Goal: Information Seeking & Learning: Learn about a topic

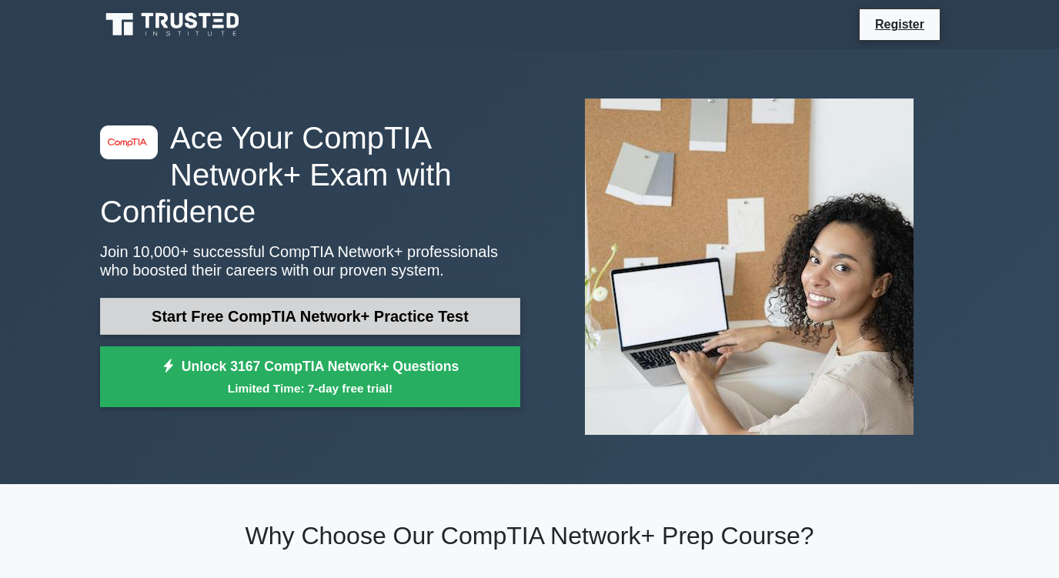
click at [169, 306] on link "Start Free CompTIA Network+ Practice Test" at bounding box center [310, 316] width 420 height 37
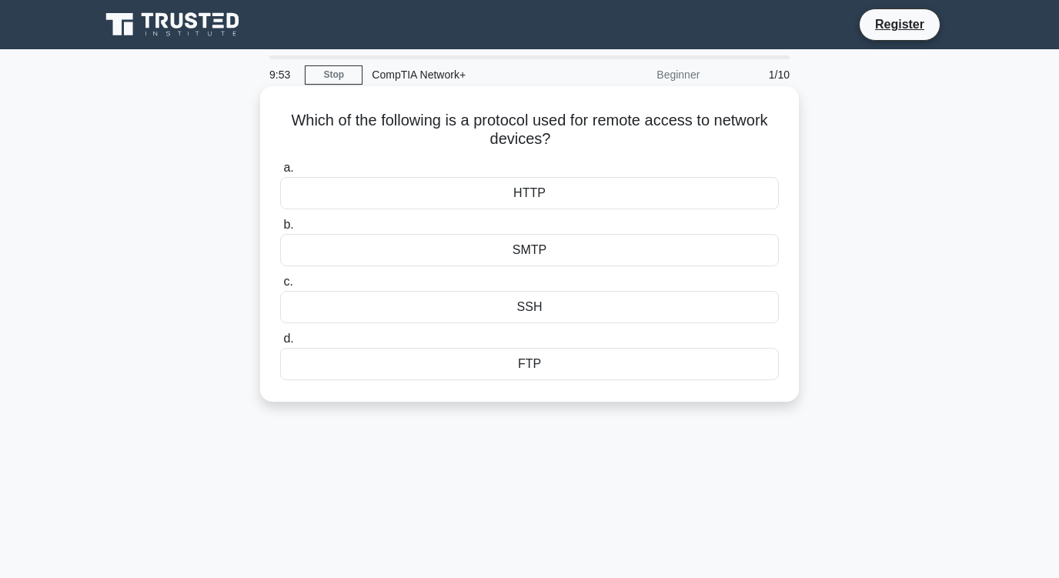
click at [520, 369] on div "FTP" at bounding box center [529, 364] width 499 height 32
click at [280, 344] on input "d. FTP" at bounding box center [280, 339] width 0 height 10
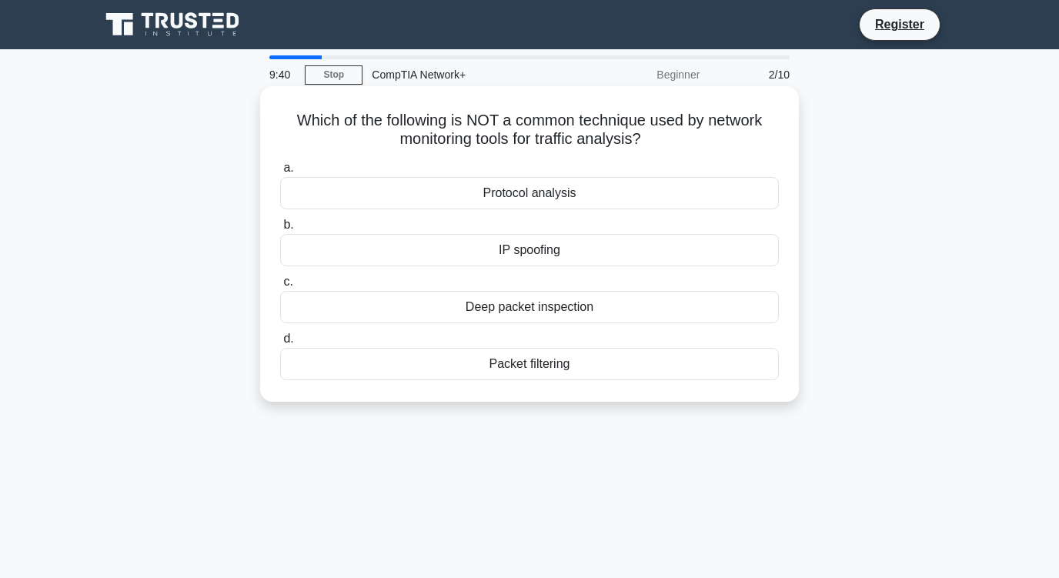
click at [447, 314] on div "Deep packet inspection" at bounding box center [529, 307] width 499 height 32
click at [280, 287] on input "c. Deep packet inspection" at bounding box center [280, 282] width 0 height 10
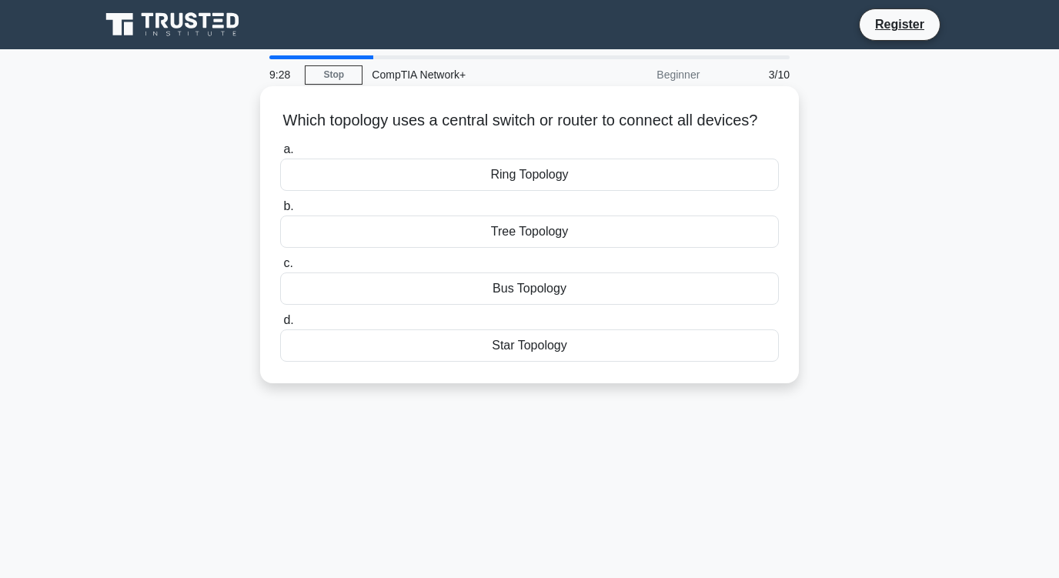
click at [493, 248] on div "Tree Topology" at bounding box center [529, 232] width 499 height 32
click at [280, 212] on input "b. Tree Topology" at bounding box center [280, 207] width 0 height 10
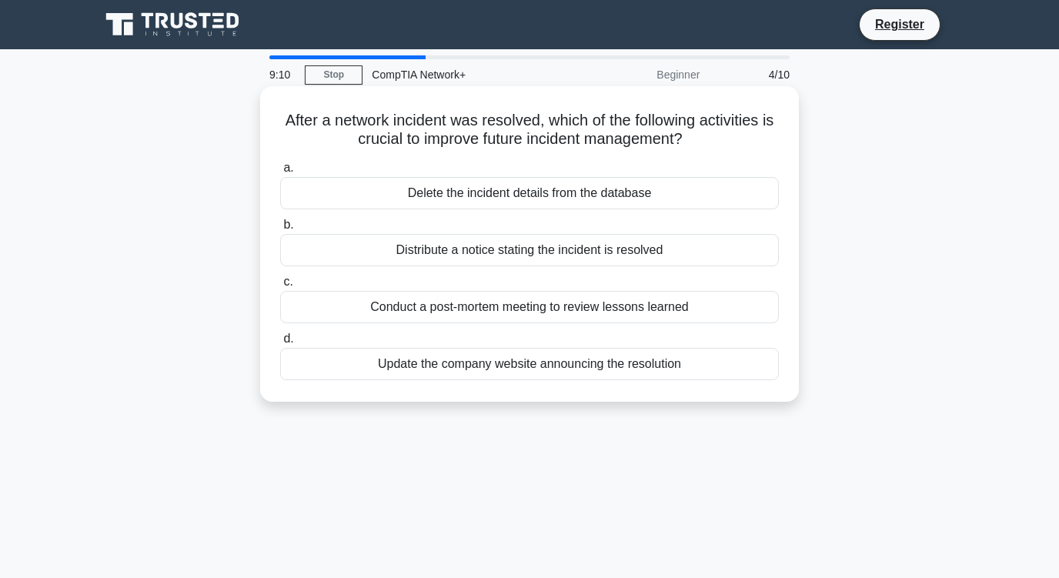
click at [454, 314] on div "Conduct a post-mortem meeting to review lessons learned" at bounding box center [529, 307] width 499 height 32
click at [280, 287] on input "c. Conduct a post-mortem meeting to review lessons learned" at bounding box center [280, 282] width 0 height 10
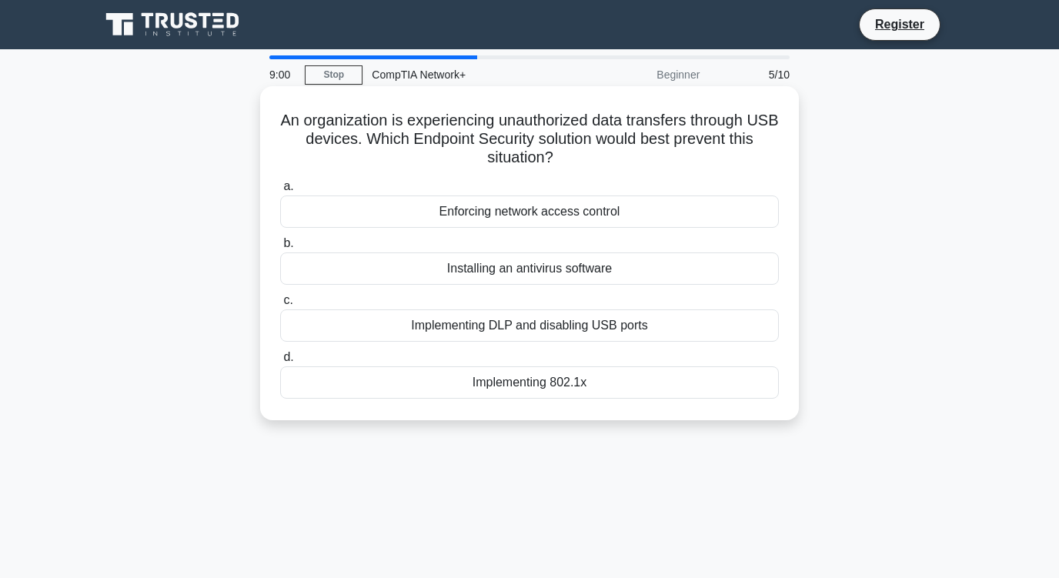
click at [426, 329] on div "Implementing DLP and disabling USB ports" at bounding box center [529, 325] width 499 height 32
click at [280, 306] on input "c. Implementing DLP and disabling USB ports" at bounding box center [280, 301] width 0 height 10
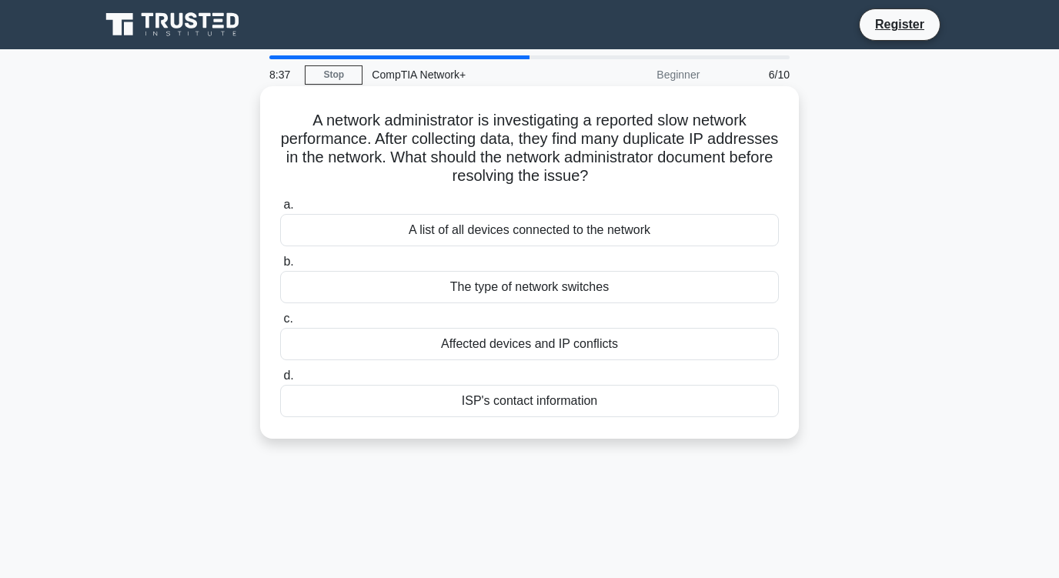
click at [480, 348] on div "Affected devices and IP conflicts" at bounding box center [529, 344] width 499 height 32
click at [280, 324] on input "c. Affected devices and IP conflicts" at bounding box center [280, 319] width 0 height 10
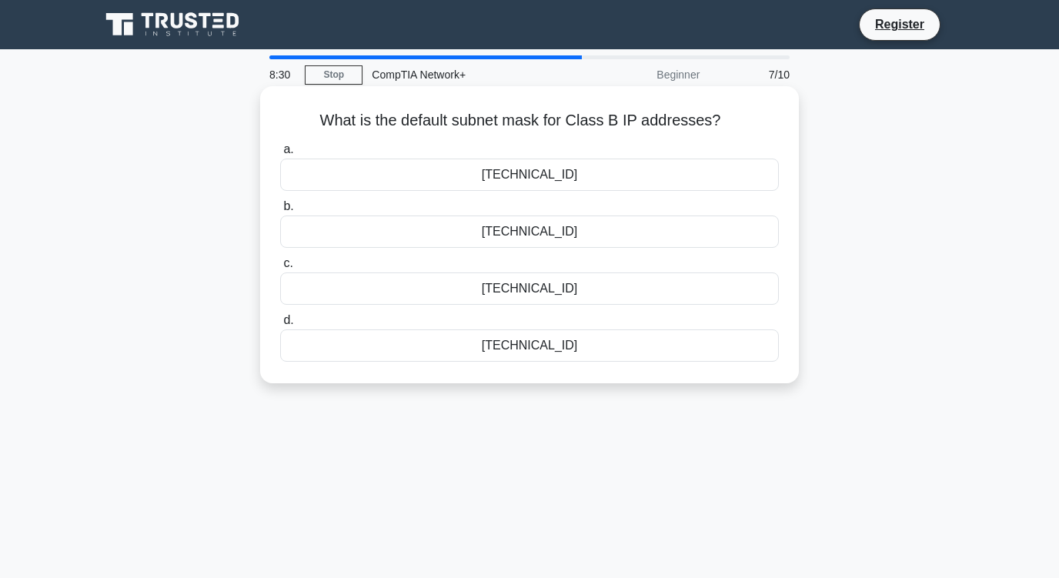
click at [481, 239] on div "255.255.254.0" at bounding box center [529, 232] width 499 height 32
click at [280, 212] on input "b. 255.255.254.0" at bounding box center [280, 207] width 0 height 10
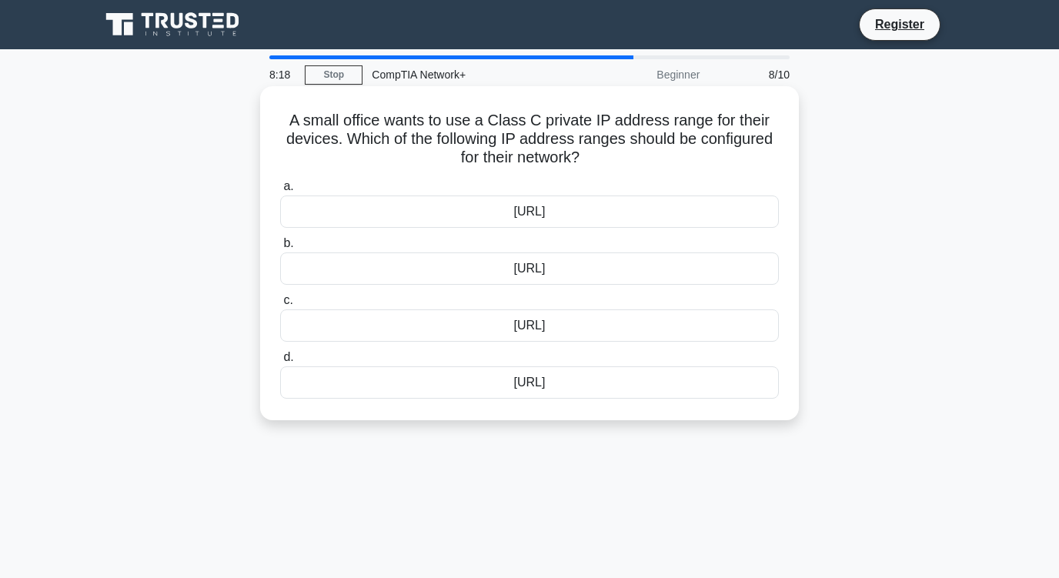
click at [449, 338] on div "172.16.0.0/12" at bounding box center [529, 325] width 499 height 32
click at [280, 306] on input "c. 172.16.0.0/12" at bounding box center [280, 301] width 0 height 10
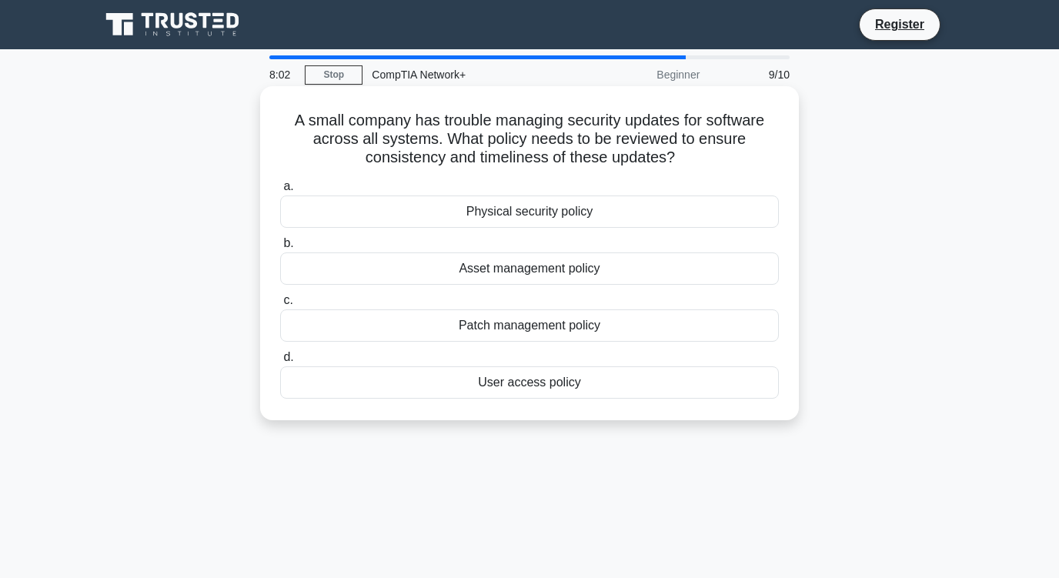
click at [436, 327] on div "Patch management policy" at bounding box center [529, 325] width 499 height 32
click at [280, 306] on input "c. Patch management policy" at bounding box center [280, 301] width 0 height 10
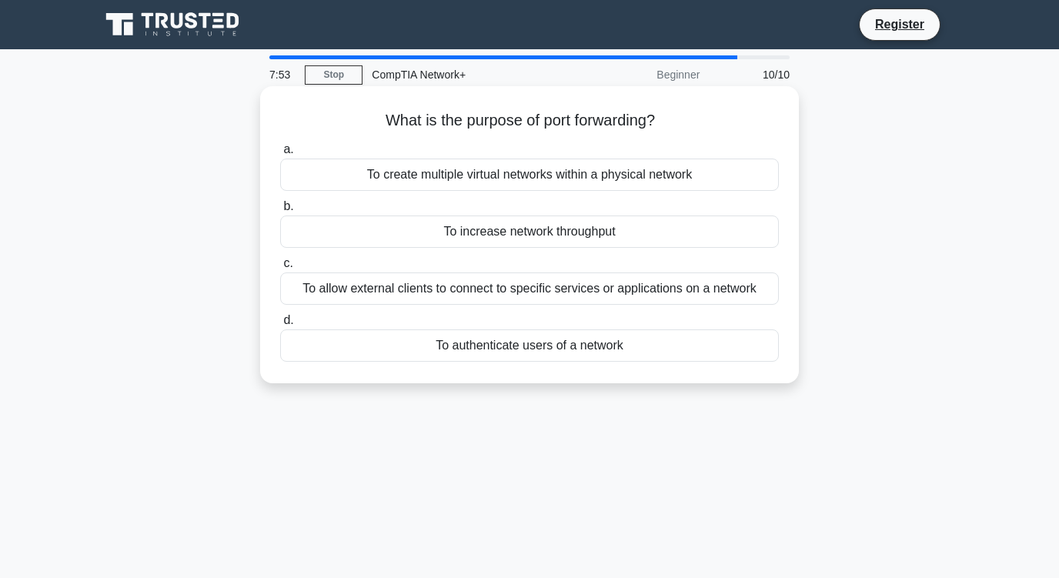
click at [444, 297] on div "To allow external clients to connect to specific services or applications on a …" at bounding box center [529, 288] width 499 height 32
click at [280, 269] on input "c. To allow external clients to connect to specific services or applications on…" at bounding box center [280, 264] width 0 height 10
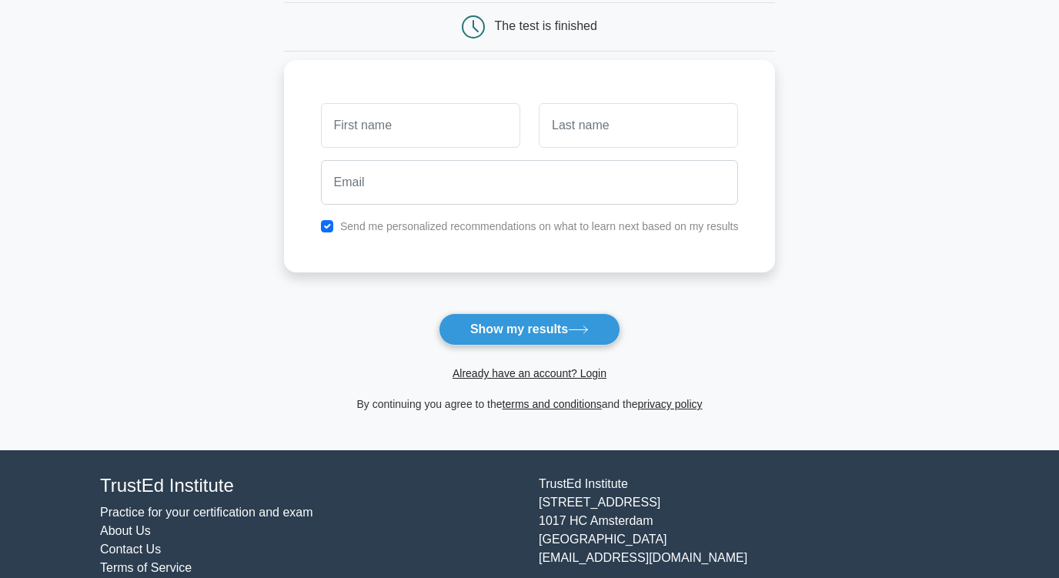
scroll to position [154, 0]
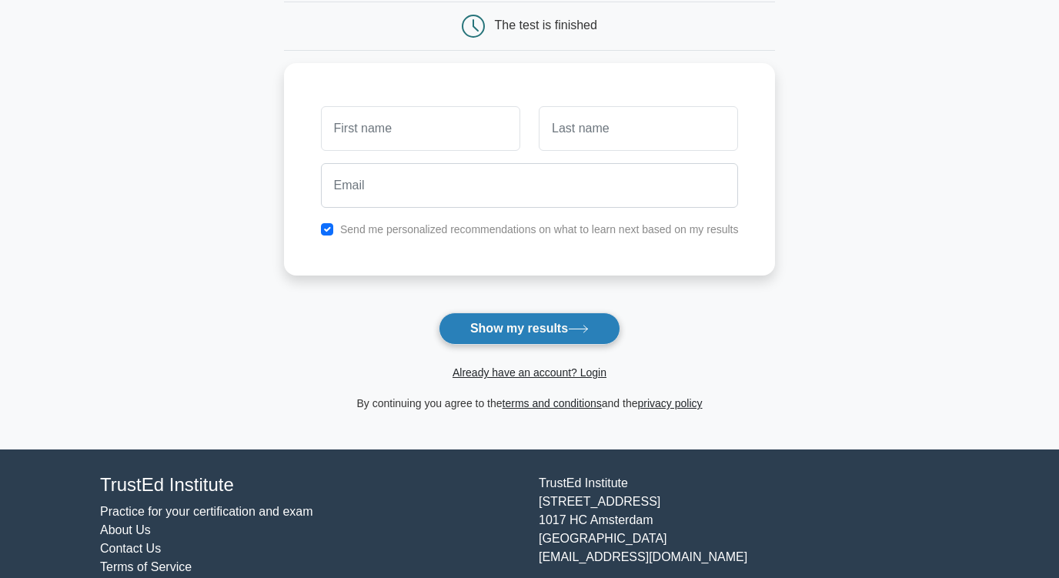
click at [463, 316] on button "Show my results" at bounding box center [530, 329] width 182 height 32
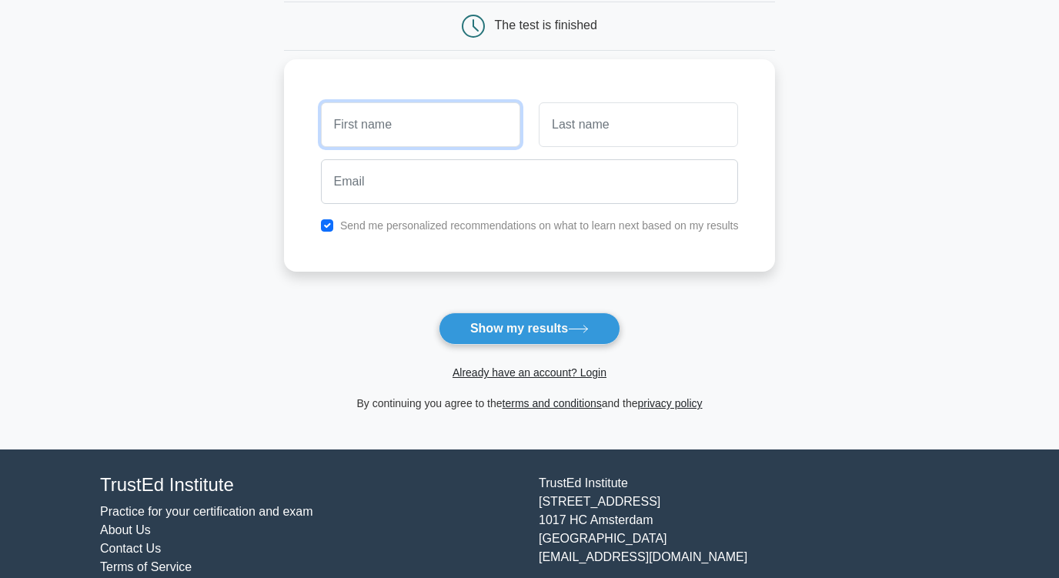
click at [376, 129] on input "text" at bounding box center [420, 124] width 199 height 45
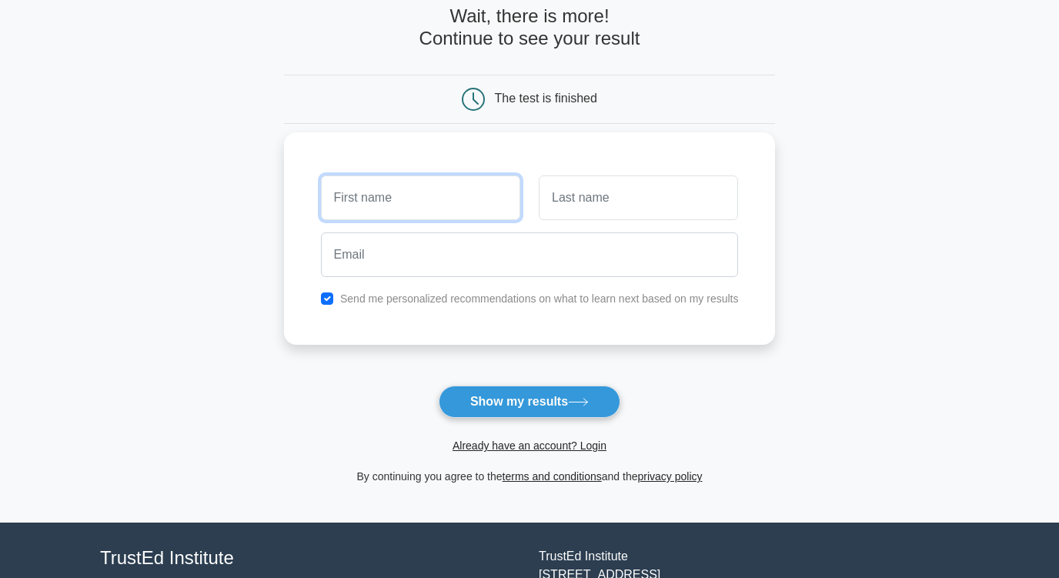
scroll to position [77, 0]
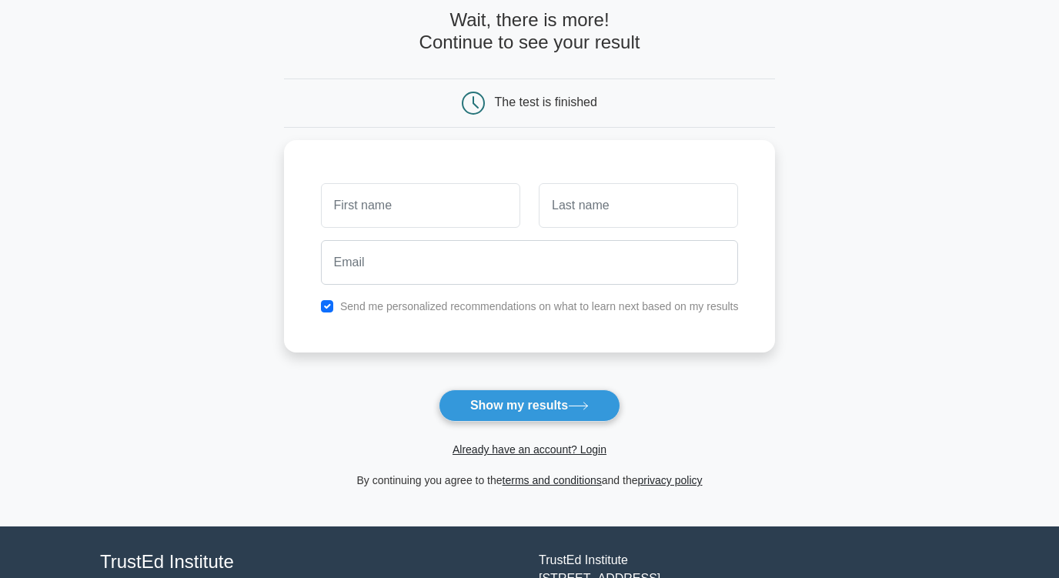
click at [251, 329] on main "Wait, there is more! Continue to see your result The test is finished and the" at bounding box center [529, 249] width 1059 height 554
click at [369, 209] on input "text" at bounding box center [420, 201] width 199 height 45
type input "K"
click at [544, 194] on input "text" at bounding box center [638, 201] width 199 height 45
type input "M"
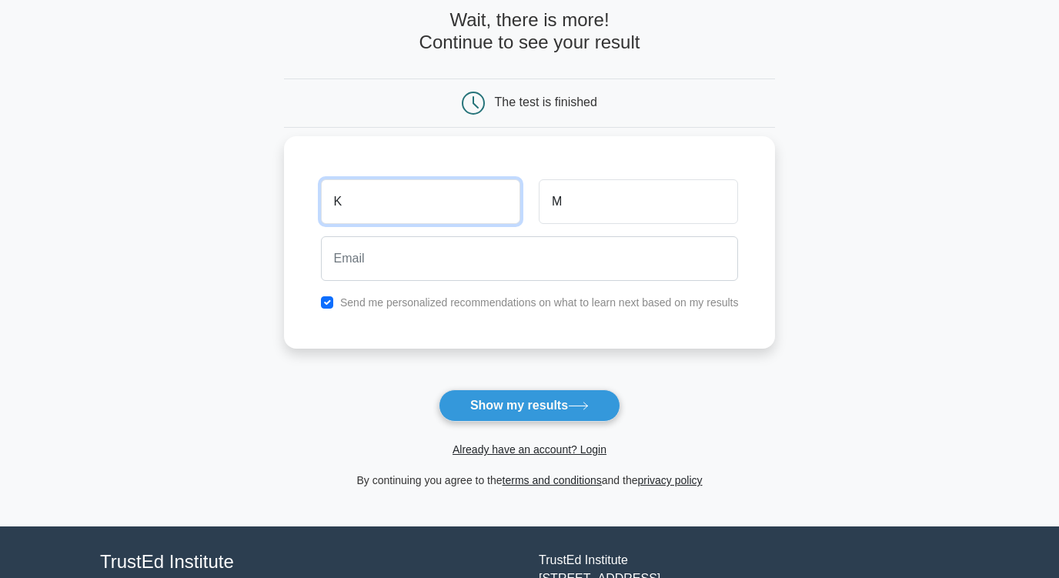
click at [425, 201] on input "K" at bounding box center [420, 201] width 199 height 45
click at [568, 201] on input "M" at bounding box center [638, 201] width 199 height 45
drag, startPoint x: 568, startPoint y: 201, endPoint x: 503, endPoint y: 201, distance: 65.4
click at [506, 201] on div "K M" at bounding box center [530, 201] width 436 height 57
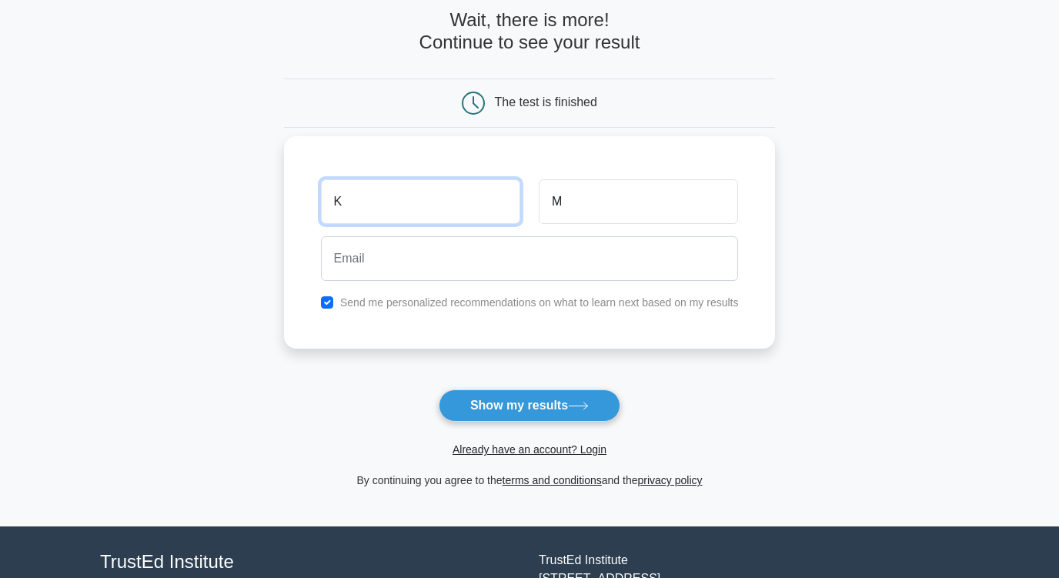
click at [398, 201] on input "K" at bounding box center [420, 201] width 199 height 45
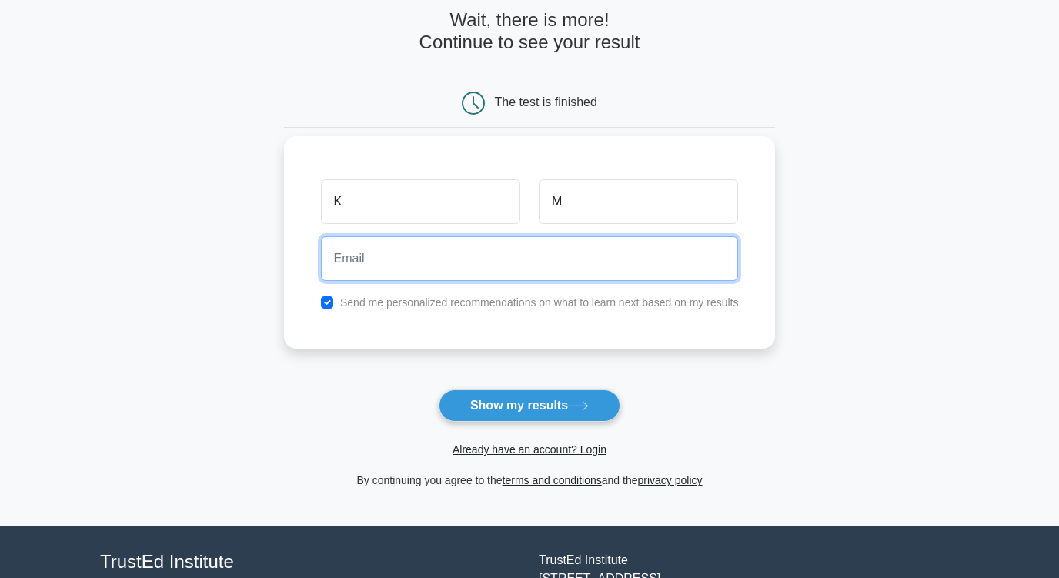
click at [396, 262] on input "email" at bounding box center [530, 258] width 418 height 45
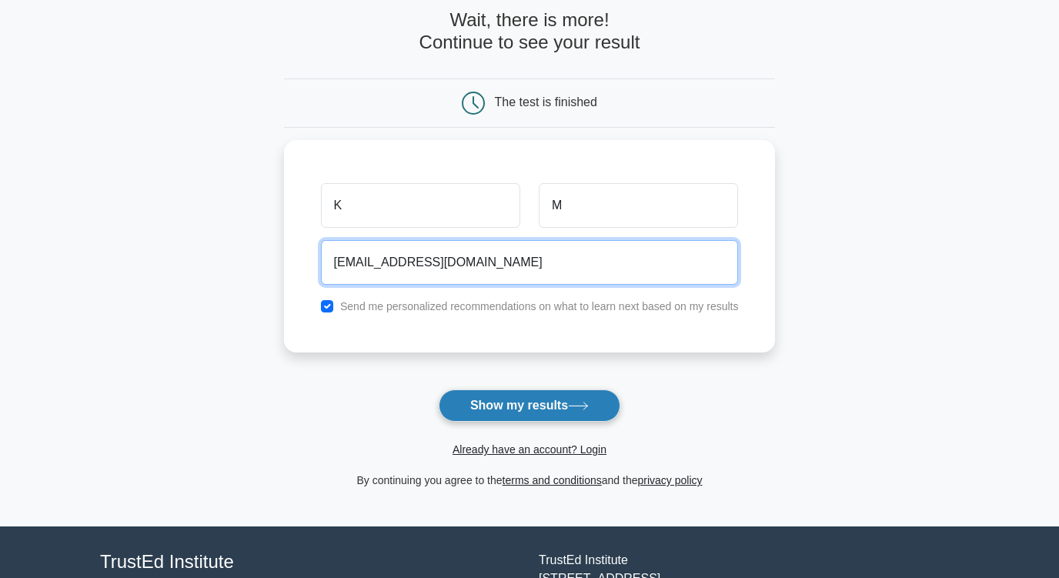
type input "[EMAIL_ADDRESS][DOMAIN_NAME]"
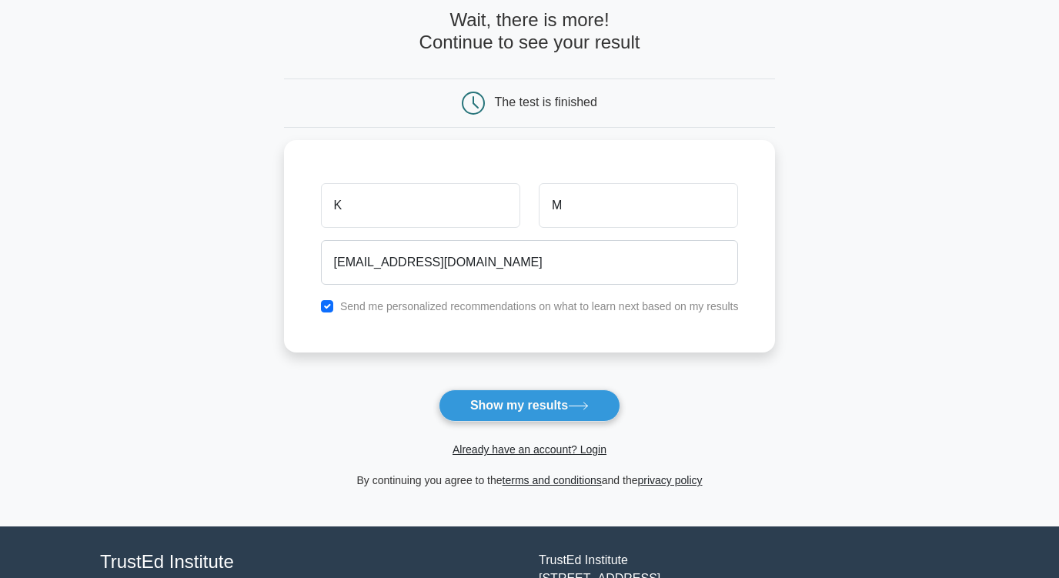
click at [483, 398] on button "Show my results" at bounding box center [530, 405] width 182 height 32
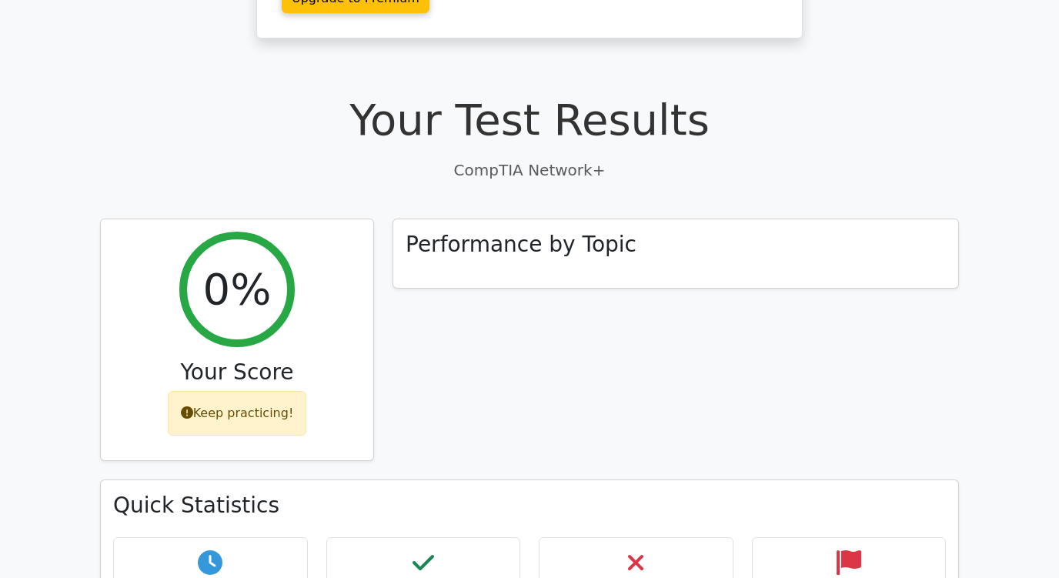
scroll to position [308, 0]
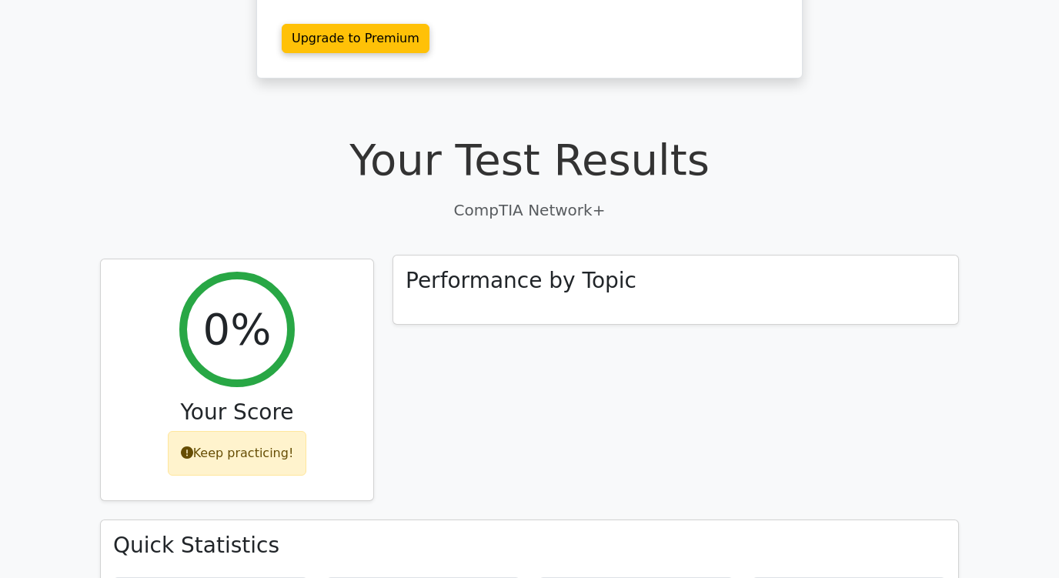
click at [428, 263] on div "Performance by Topic" at bounding box center [675, 290] width 565 height 69
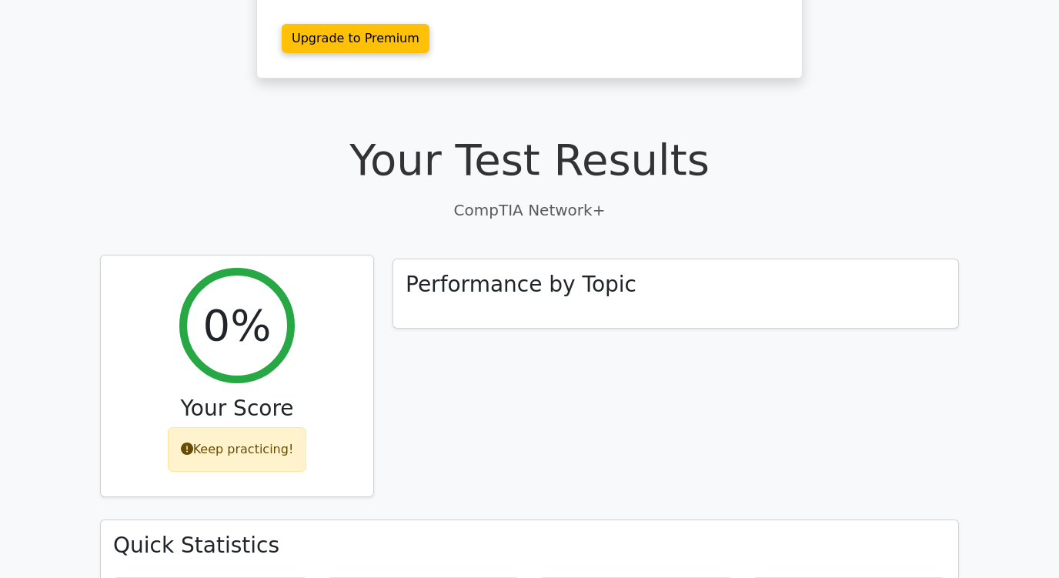
click at [265, 304] on h2 "0%" at bounding box center [237, 325] width 69 height 52
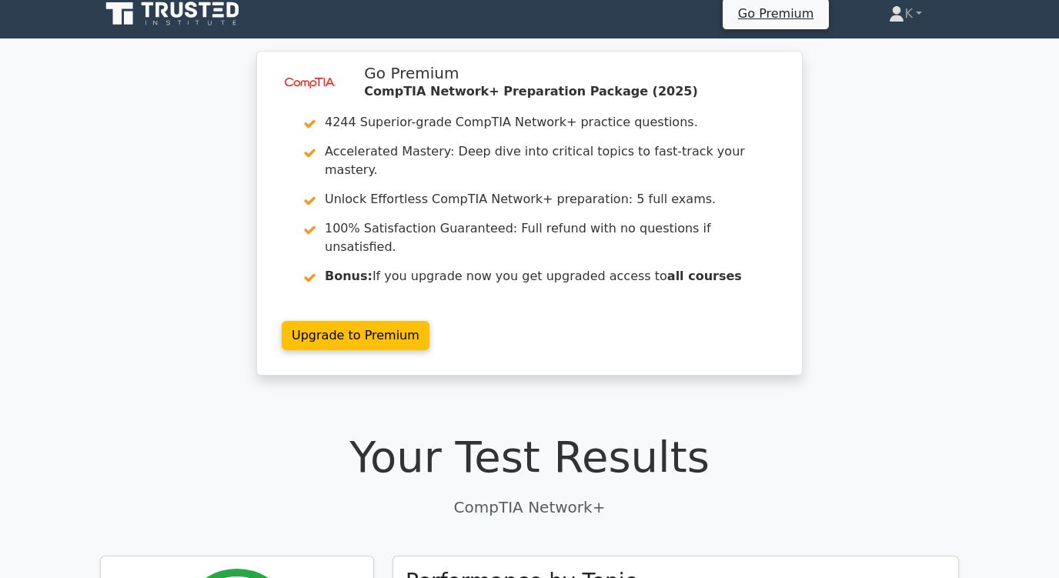
scroll to position [0, 0]
